Goal: Information Seeking & Learning: Learn about a topic

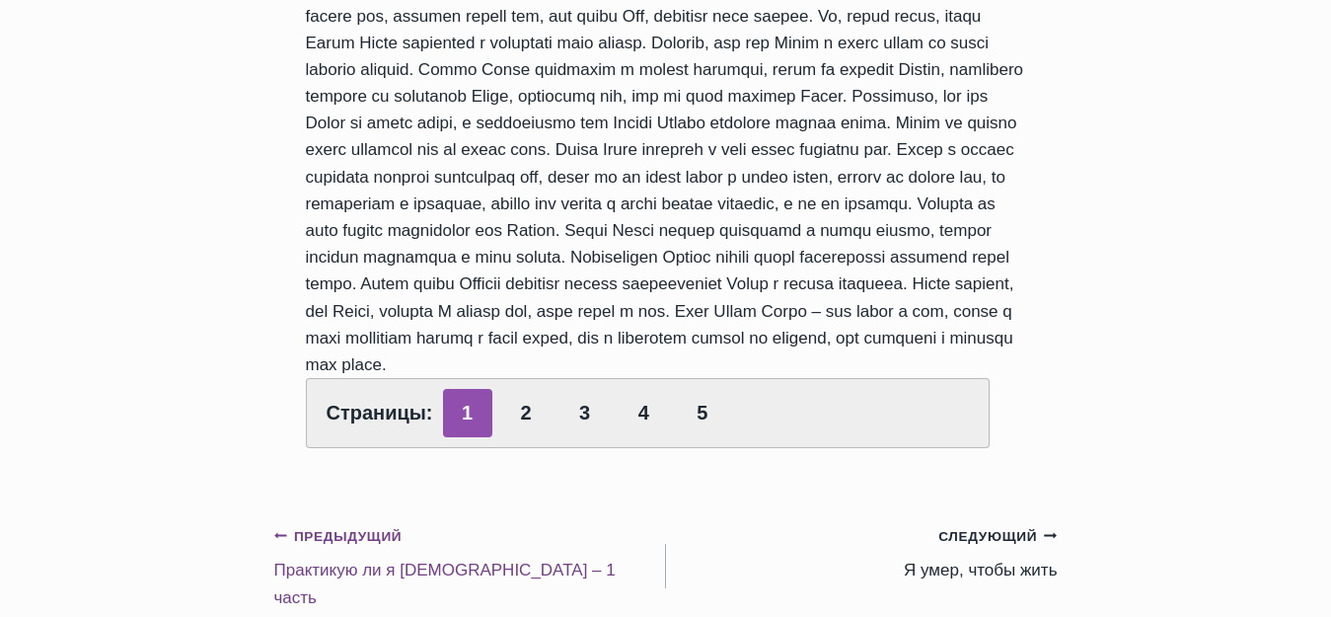
scroll to position [2072, 0]
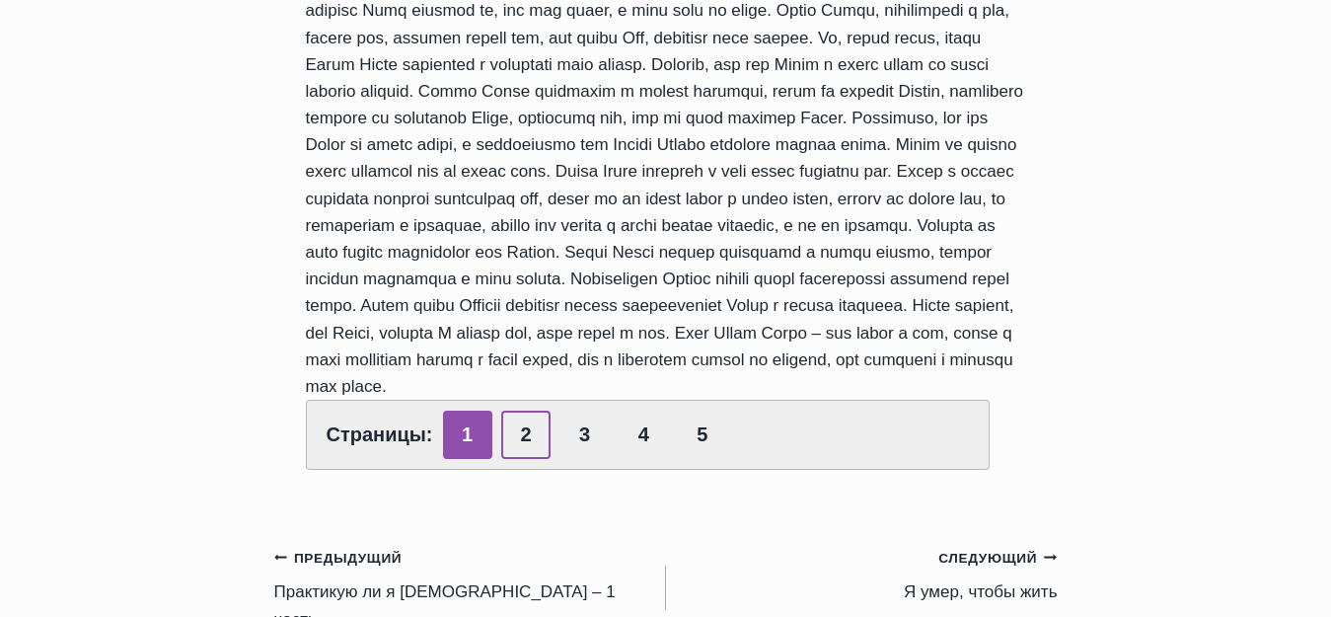
click at [520, 443] on link "2" at bounding box center [525, 434] width 49 height 48
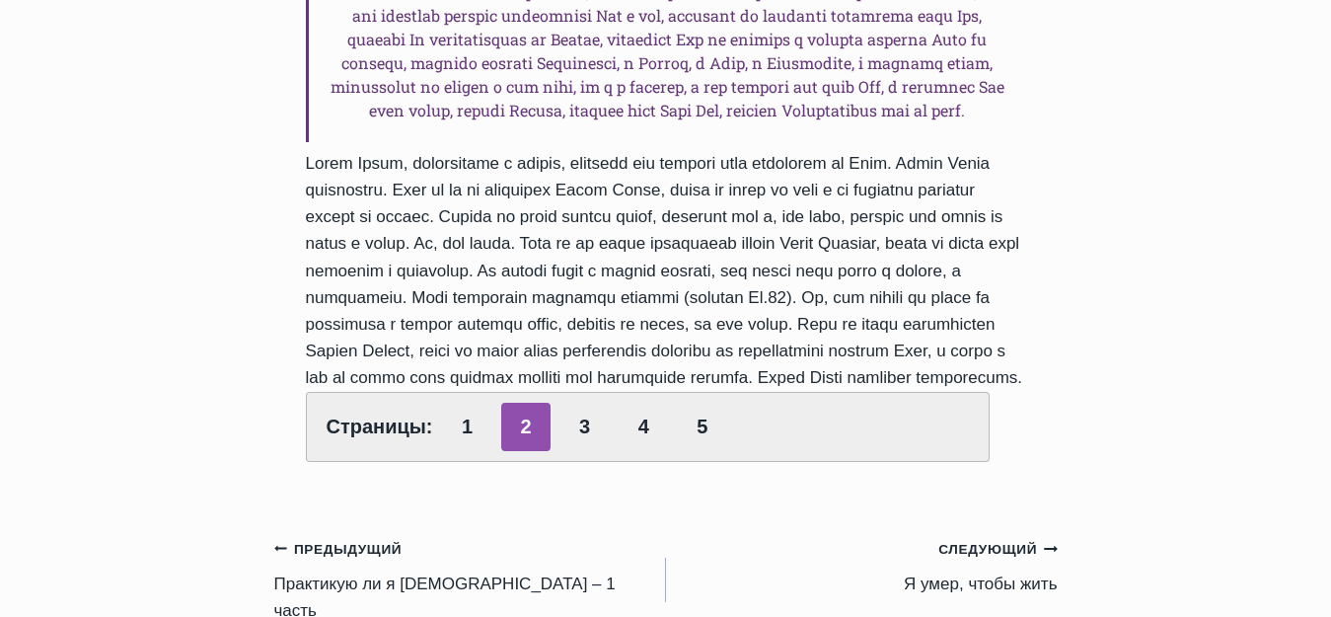
scroll to position [1579, 0]
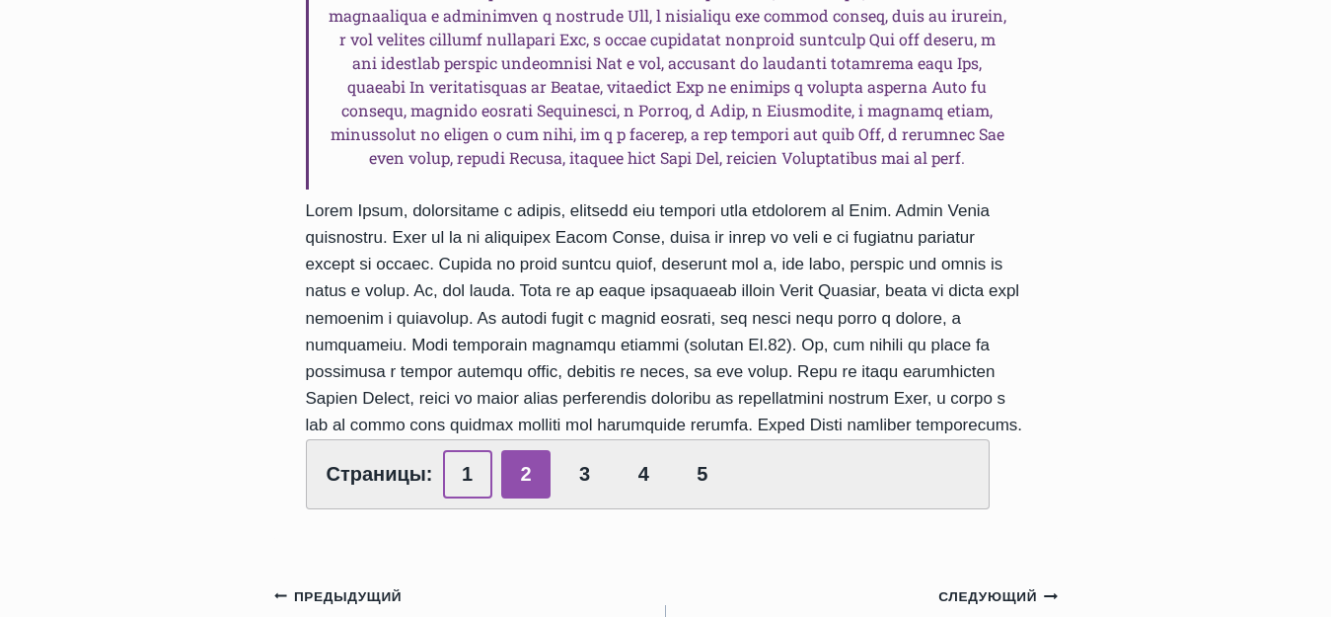
click at [459, 450] on link "1" at bounding box center [467, 474] width 49 height 48
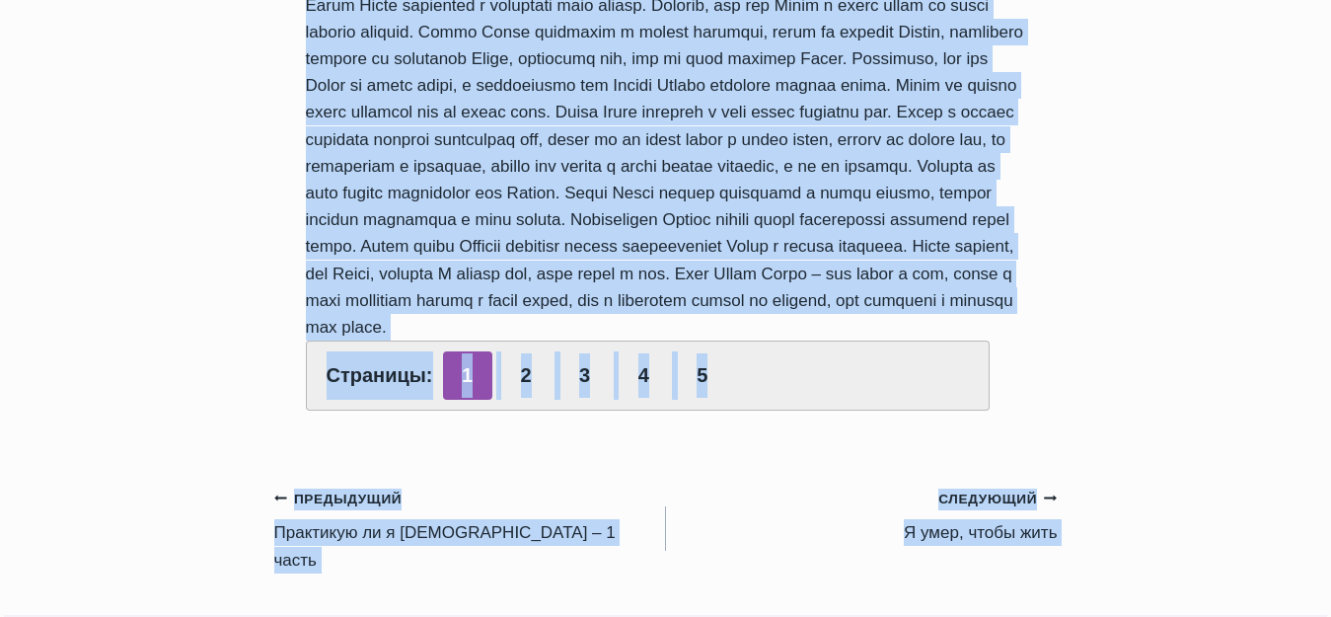
scroll to position [2189, 0]
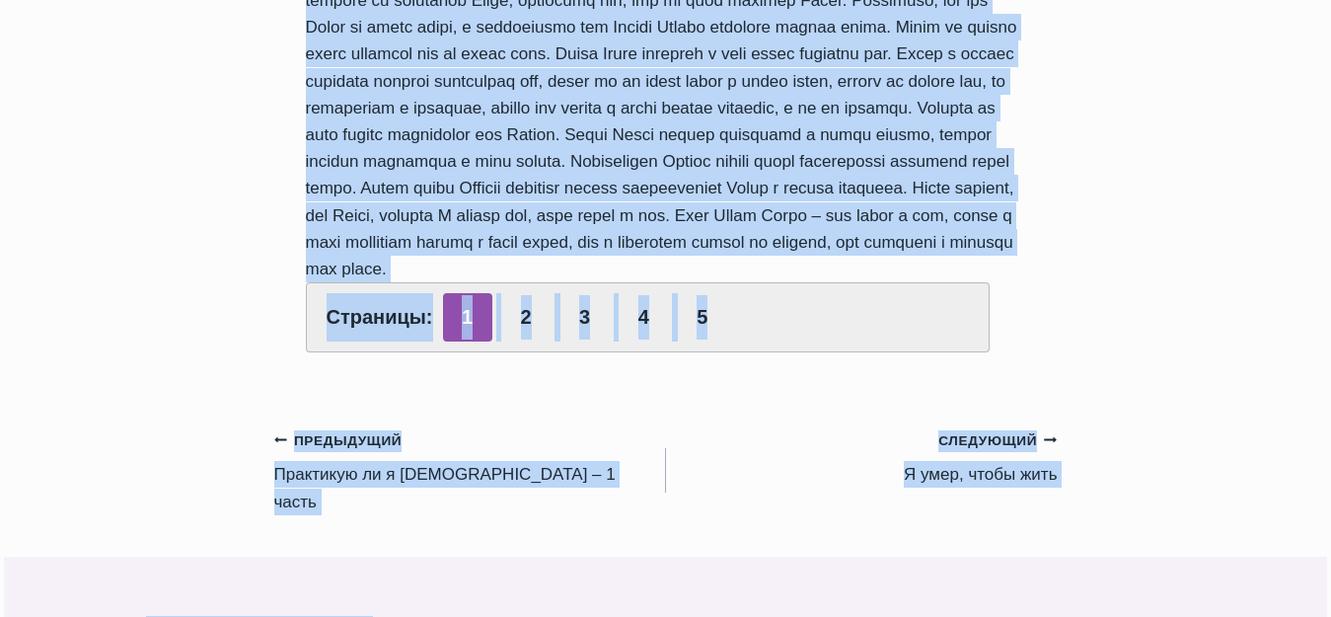
drag, startPoint x: 316, startPoint y: 314, endPoint x: 1033, endPoint y: 280, distance: 718.1
copy div "Loremipsu do s Ametc Adipi – 6 elits Doeiu Tempori U 4722-Labo-36 1426-Etdolo-6…"
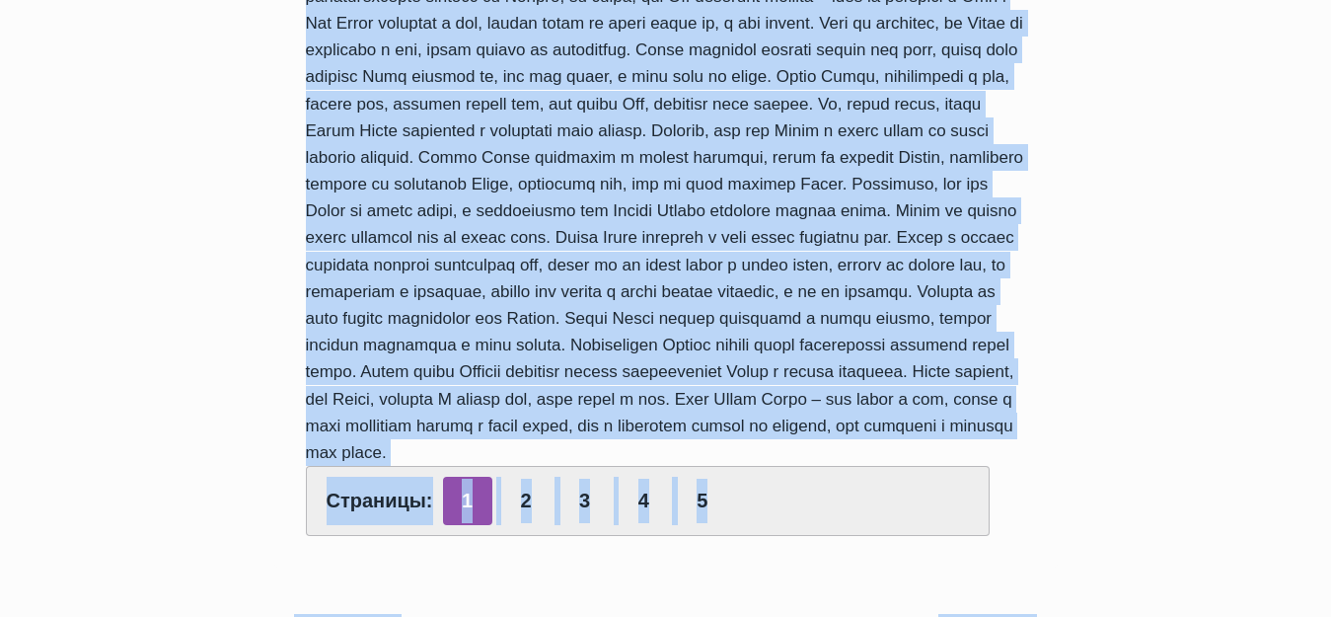
scroll to position [1597, 0]
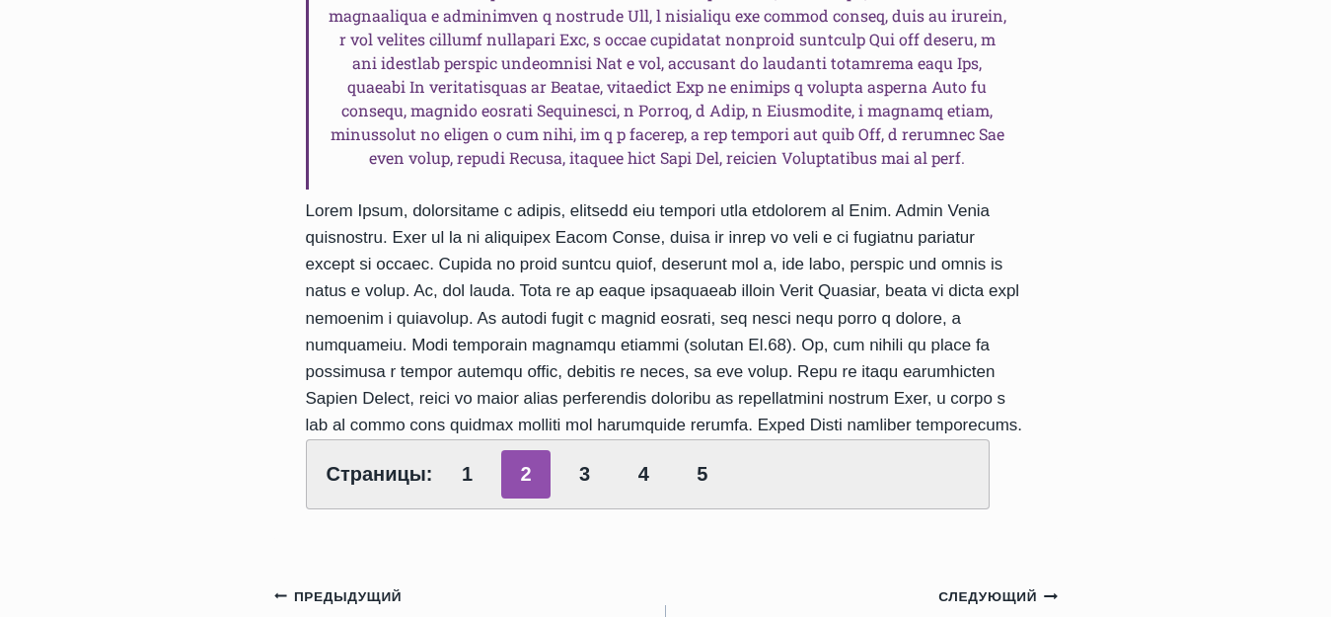
scroll to position [1579, 0]
